Goal: Task Accomplishment & Management: Manage account settings

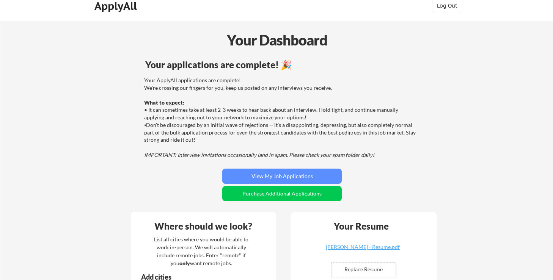
scroll to position [11, 0]
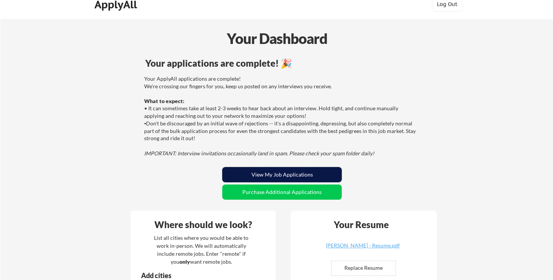
click at [267, 175] on button "View My Job Applications" at bounding box center [281, 174] width 119 height 15
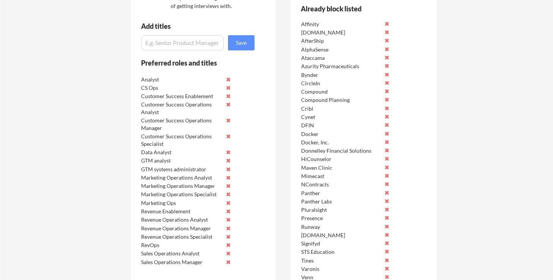
scroll to position [464, 0]
